Goal: Task Accomplishment & Management: Manage account settings

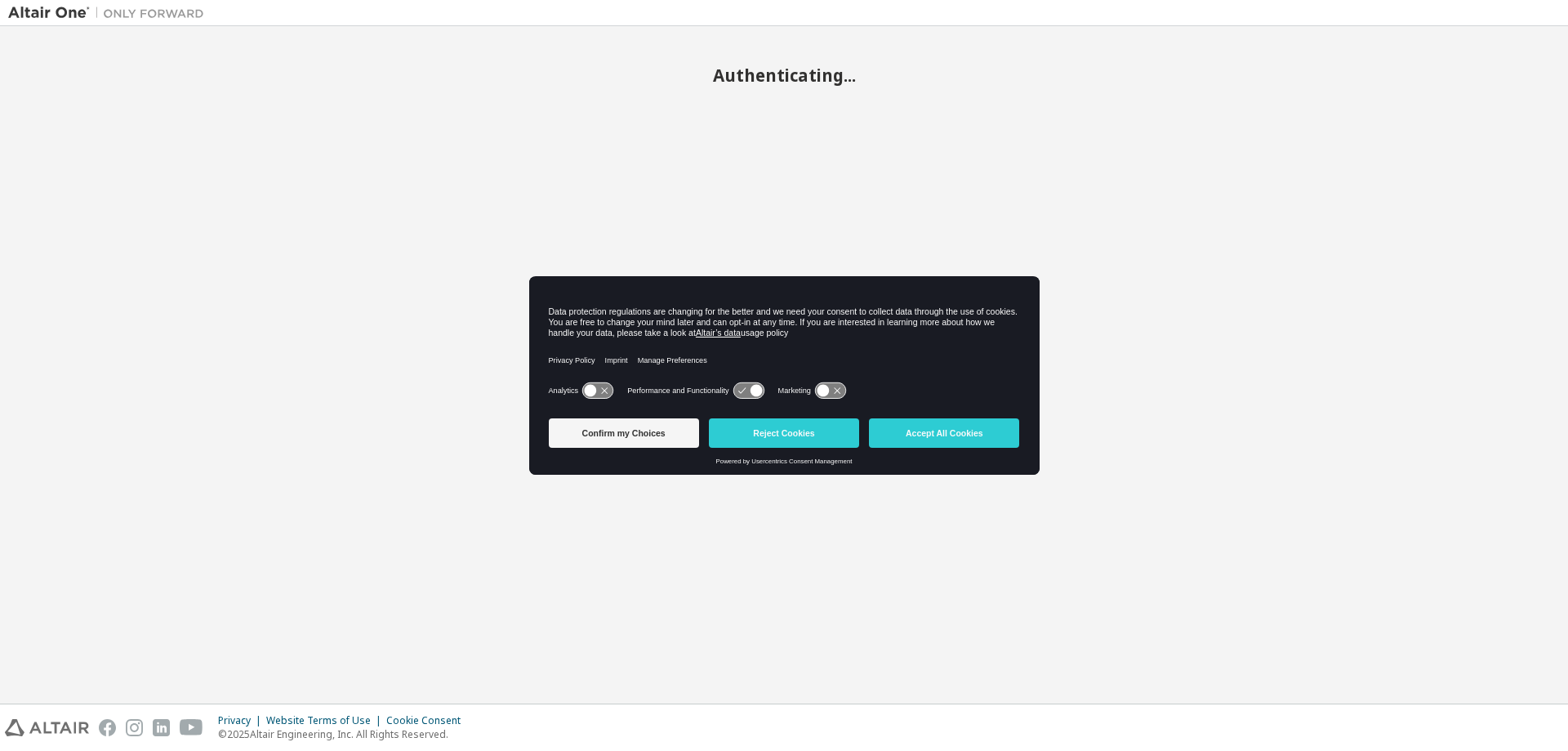
click at [972, 432] on button "Accept All Cookies" at bounding box center [944, 433] width 150 height 30
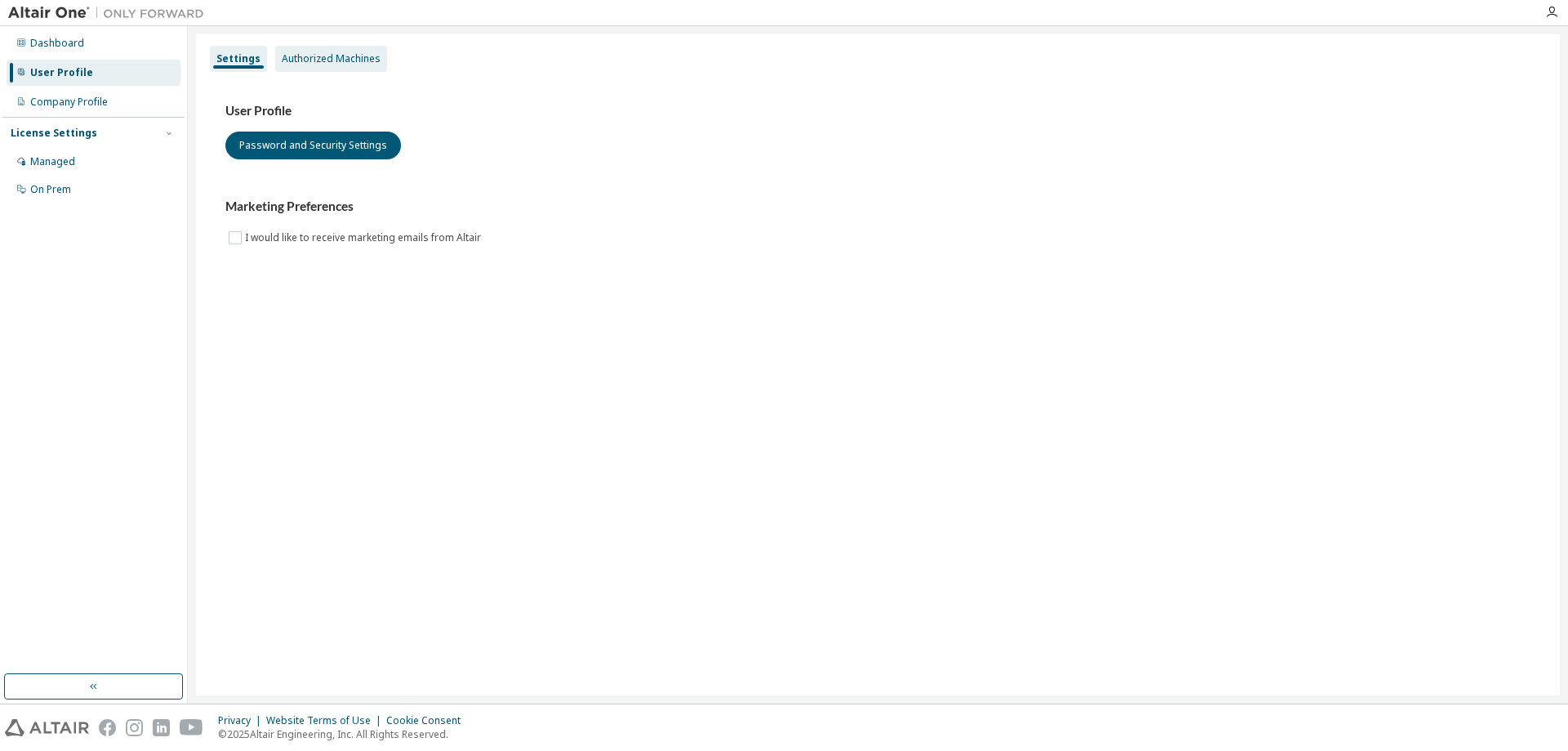
click at [343, 55] on div "Authorized Machines" at bounding box center [331, 59] width 99 height 13
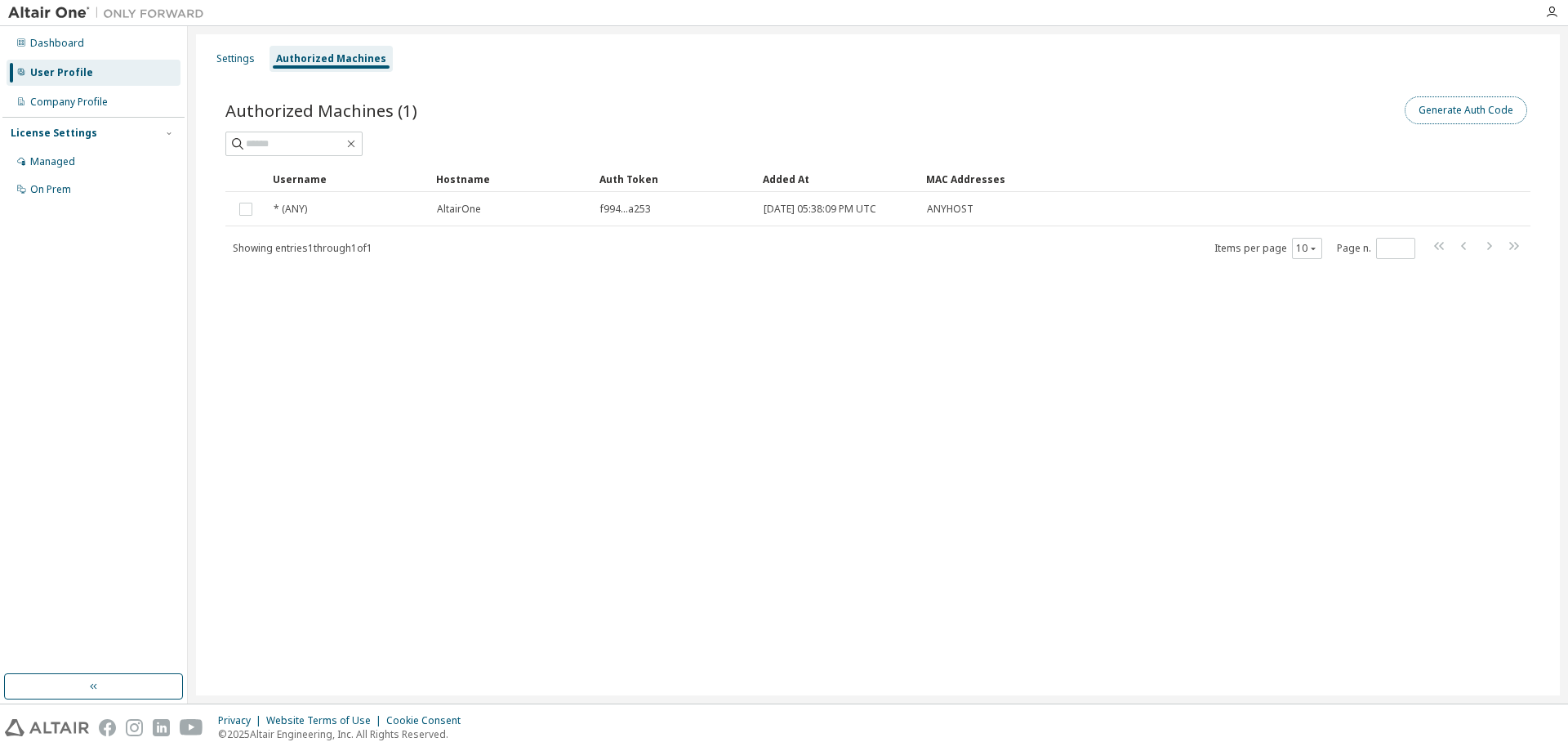
click at [1488, 113] on button "Generate Auth Code" at bounding box center [1466, 110] width 122 height 28
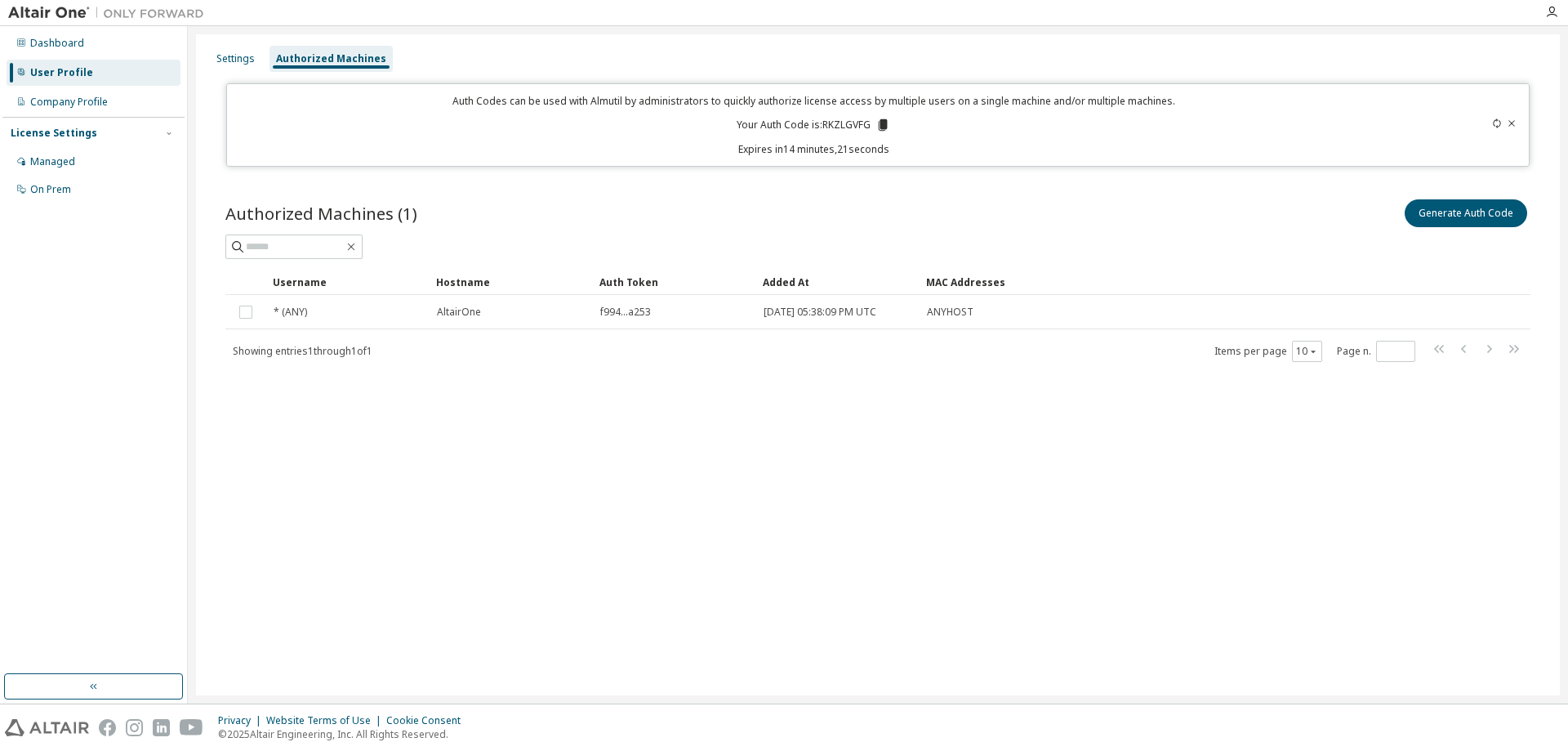
click at [885, 121] on icon at bounding box center [883, 125] width 9 height 12
